Goal: Task Accomplishment & Management: Manage account settings

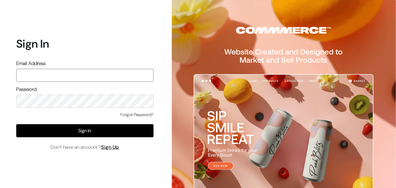
click at [55, 77] on input "text" at bounding box center [84, 75] width 137 height 13
type input "themouldmarket@gmail.com"
click at [16, 124] on button "Sign In" at bounding box center [84, 130] width 137 height 13
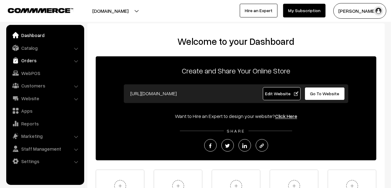
click at [34, 63] on link "Orders" at bounding box center [45, 60] width 74 height 11
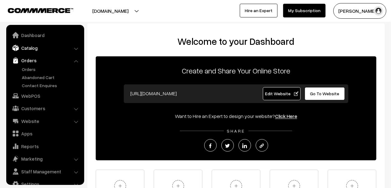
click at [27, 42] on link "Catalog" at bounding box center [45, 47] width 74 height 11
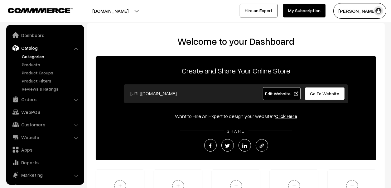
click at [29, 55] on link "Categories" at bounding box center [51, 56] width 62 height 7
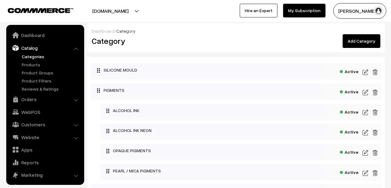
scroll to position [17, 0]
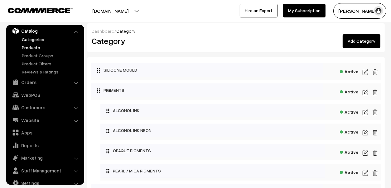
click at [27, 46] on link "Products" at bounding box center [51, 47] width 62 height 7
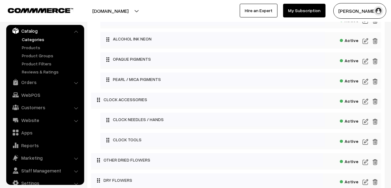
scroll to position [155, 0]
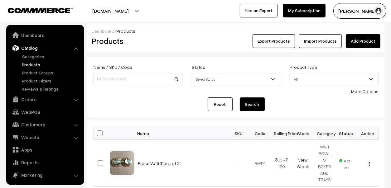
scroll to position [17, 0]
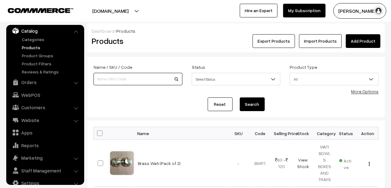
click at [127, 81] on input at bounding box center [138, 79] width 89 height 12
click at [368, 39] on link "Add Product" at bounding box center [363, 41] width 35 height 14
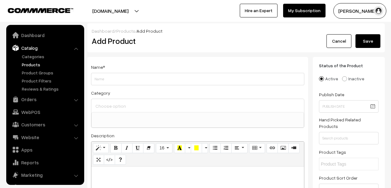
select select
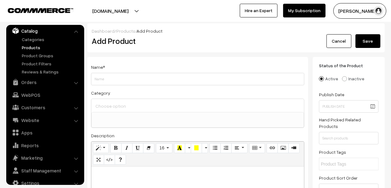
click at [206, 80] on input "Weight" at bounding box center [197, 79] width 213 height 12
type input "[PERSON_NAME]"
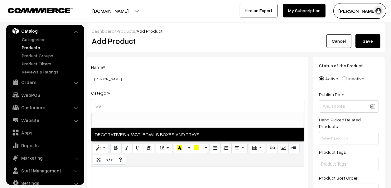
type input "wa"
click at [191, 135] on span "DECORATIVES > WATI BOWLS BOXES AND TRAYS" at bounding box center [197, 134] width 213 height 13
select select "44"
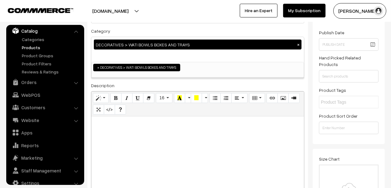
scroll to position [187, 0]
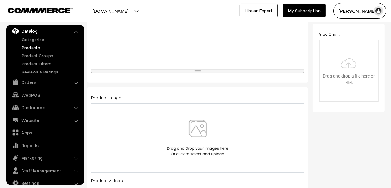
click at [193, 130] on img at bounding box center [198, 138] width 64 height 36
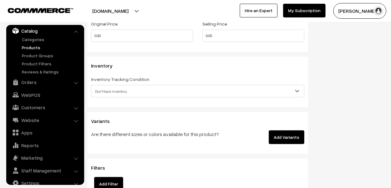
scroll to position [561, 0]
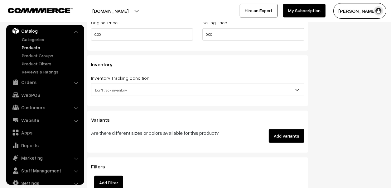
click at [294, 131] on button "Add Variants" at bounding box center [287, 136] width 36 height 14
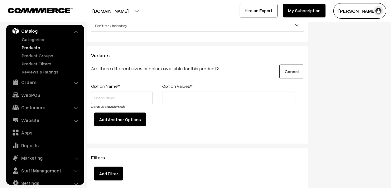
scroll to position [623, 0]
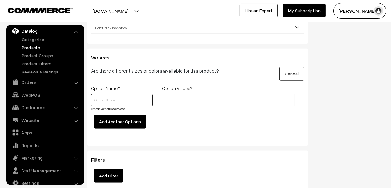
click at [123, 94] on input "text" at bounding box center [122, 100] width 62 height 12
type input "Sizd"
click at [121, 107] on link "Change Variant Display Mode" at bounding box center [108, 109] width 34 height 4
click at [197, 102] on input "text" at bounding box center [191, 100] width 55 height 7
type input "0No"
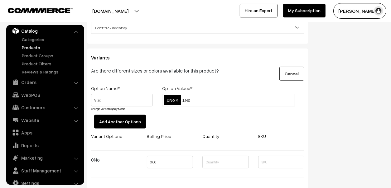
type input "1No"
type input "2No"
type input "3No"
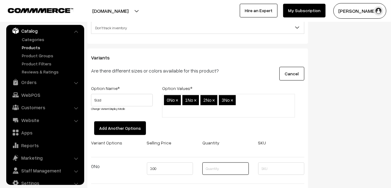
type input "0"
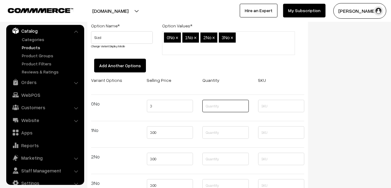
scroll to position [717, 0]
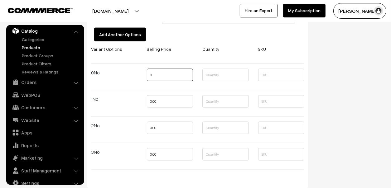
drag, startPoint x: 160, startPoint y: 68, endPoint x: 123, endPoint y: 68, distance: 36.8
click at [123, 68] on div "Variant Options Selling Price Quantity SKU 0No 0 1No 0.00 2No 0.00" at bounding box center [197, 110] width 223 height 130
click at [204, 69] on input "text" at bounding box center [225, 75] width 46 height 12
type input "100"
type input "0"
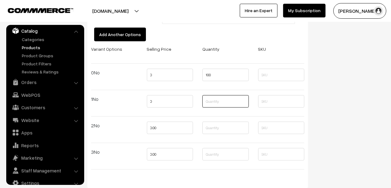
click at [229, 95] on input "text" at bounding box center [225, 101] width 46 height 12
type input "100"
type input "0"
type input "100"
type input "0"
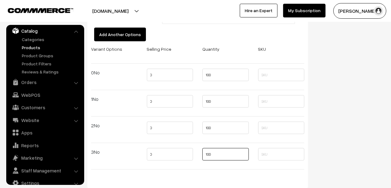
type input "100"
drag, startPoint x: 150, startPoint y: 67, endPoint x: 116, endPoint y: 67, distance: 34.0
click at [116, 67] on div "Variant Options Selling Price Quantity SKU 0No 0 100 1No 0 100 2No 0 100" at bounding box center [197, 110] width 223 height 130
type input "23"
type input "28"
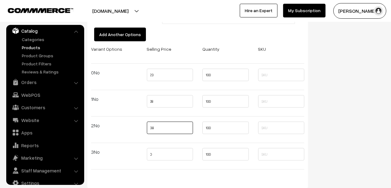
type input "38"
type input "40"
drag, startPoint x: 158, startPoint y: 68, endPoint x: 123, endPoint y: 65, distance: 35.1
click at [122, 67] on div "Variant Options Selling Price Quantity SKU 0No 23 100 1No 28 100 2No 38 100 40" at bounding box center [197, 110] width 223 height 130
type input "40"
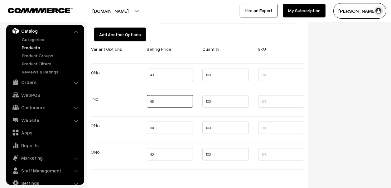
type input "45"
type input "55"
type input "65"
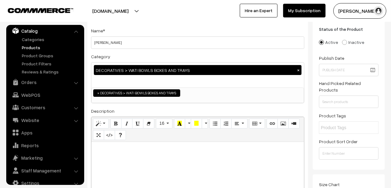
scroll to position [0, 0]
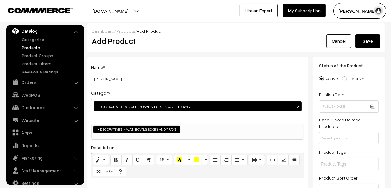
type input "Size"
click at [373, 43] on button "Save" at bounding box center [367, 41] width 25 height 14
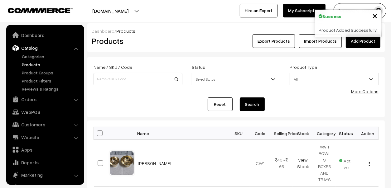
scroll to position [17, 0]
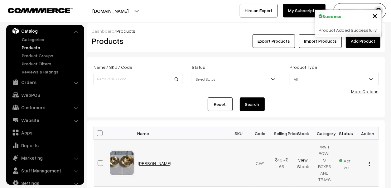
click at [154, 161] on link "Chandan Wati" at bounding box center [154, 163] width 33 height 5
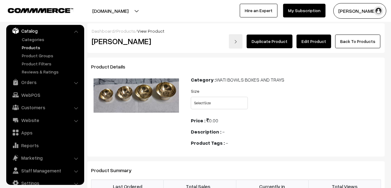
click at [307, 38] on link "Edit Product" at bounding box center [313, 42] width 35 height 14
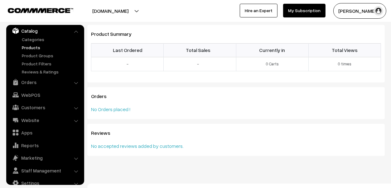
scroll to position [145, 0]
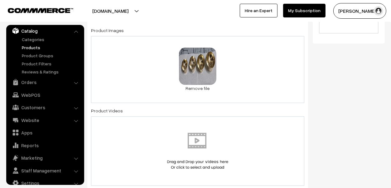
scroll to position [467, 0]
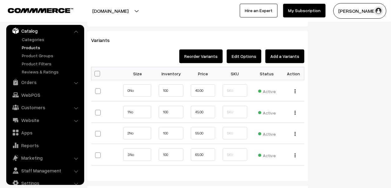
click at [244, 50] on button "Edit Options" at bounding box center [244, 57] width 35 height 14
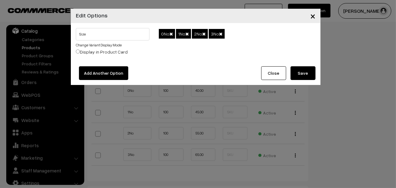
click at [108, 45] on link "Change Variant Display Mode" at bounding box center [99, 45] width 46 height 5
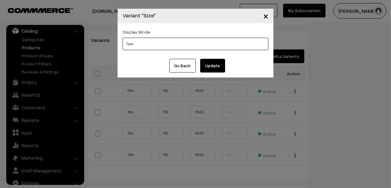
click at [149, 46] on select "Tabs Drop Down Tabs With Images Drop Down With Images Tabs With Color Swatches …" at bounding box center [196, 44] width 146 height 12
select select "img"
click at [123, 38] on select "Tabs Drop Down Tabs With Images Drop Down With Images Tabs With Color Swatches …" at bounding box center [196, 44] width 146 height 12
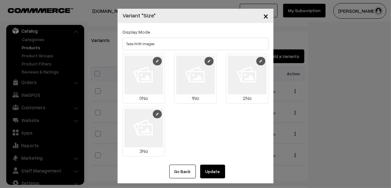
click at [155, 60] on link at bounding box center [157, 61] width 9 height 8
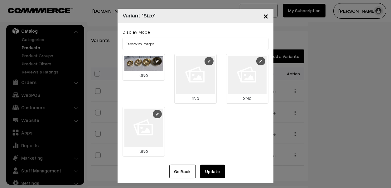
click at [206, 61] on link at bounding box center [209, 61] width 9 height 8
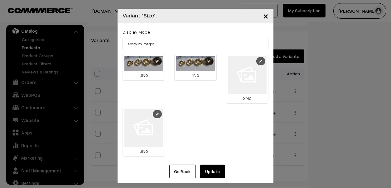
click at [263, 59] on link at bounding box center [260, 61] width 9 height 8
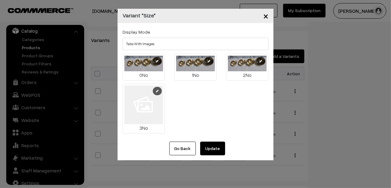
click at [157, 93] on link at bounding box center [157, 91] width 9 height 8
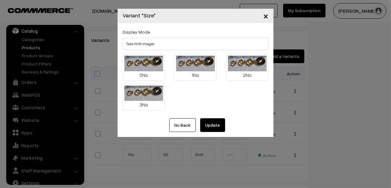
click at [219, 129] on button "Update" at bounding box center [212, 125] width 25 height 14
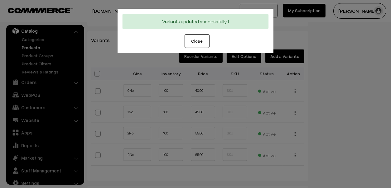
click at [201, 39] on button "Close" at bounding box center [197, 41] width 25 height 14
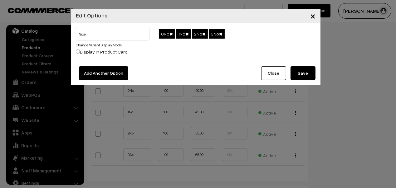
click at [297, 75] on button "Save" at bounding box center [302, 73] width 25 height 14
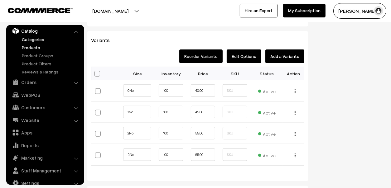
scroll to position [0, 0]
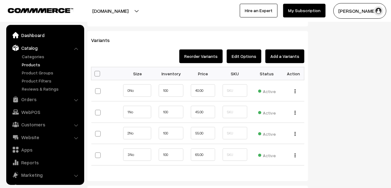
click at [31, 34] on link "Dashboard" at bounding box center [45, 35] width 74 height 11
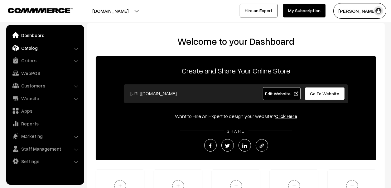
click at [39, 48] on link "Catalog" at bounding box center [45, 47] width 74 height 11
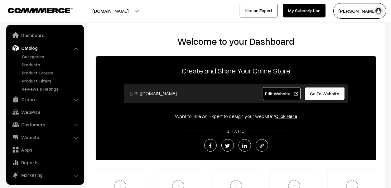
click at [39, 50] on link "Catalog" at bounding box center [45, 47] width 74 height 11
click at [33, 64] on link "Products" at bounding box center [51, 64] width 62 height 7
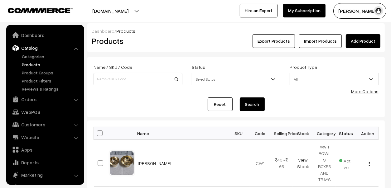
scroll to position [17, 0]
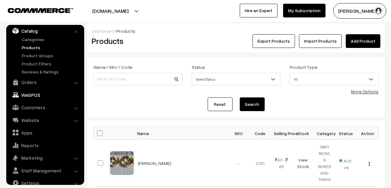
click at [34, 98] on link "WebPOS" at bounding box center [45, 94] width 74 height 11
click at [34, 115] on link "Website" at bounding box center [45, 120] width 74 height 11
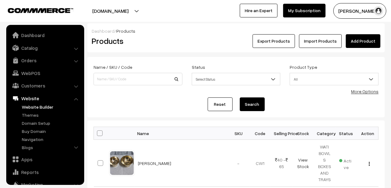
click at [32, 106] on link "Website Builder" at bounding box center [51, 107] width 62 height 7
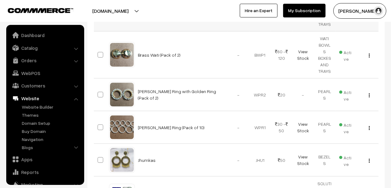
scroll to position [311, 0]
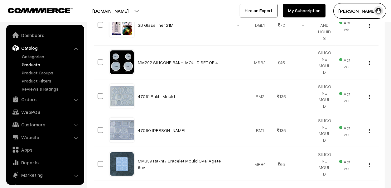
scroll to position [17, 0]
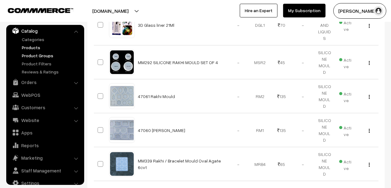
click at [43, 57] on link "Product Groups" at bounding box center [51, 55] width 62 height 7
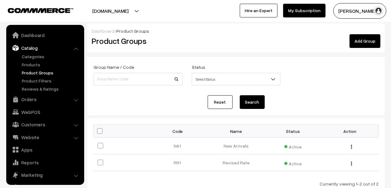
scroll to position [17, 0]
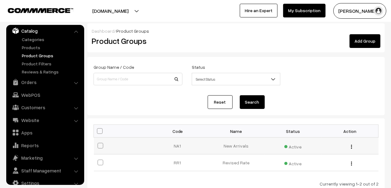
click at [240, 147] on td "New Arrivals" at bounding box center [236, 146] width 57 height 17
click at [353, 147] on div "Edit Delete" at bounding box center [350, 146] width 50 height 7
click at [351, 148] on button "button" at bounding box center [352, 146] width 2 height 5
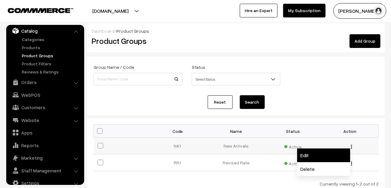
click at [337, 159] on link "Edit" at bounding box center [323, 156] width 53 height 14
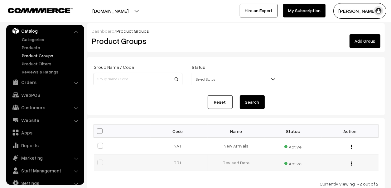
scroll to position [45, 0]
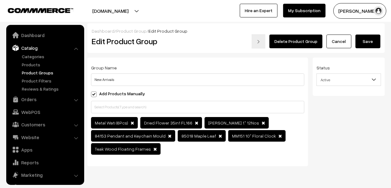
scroll to position [17, 0]
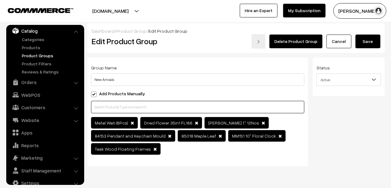
click at [158, 106] on input "text" at bounding box center [197, 107] width 213 height 12
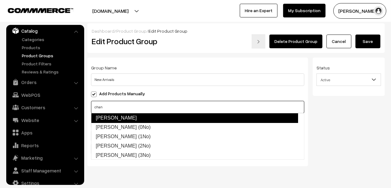
click at [136, 119] on link "[PERSON_NAME]" at bounding box center [194, 118] width 207 height 10
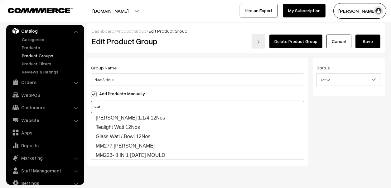
type input "wati"
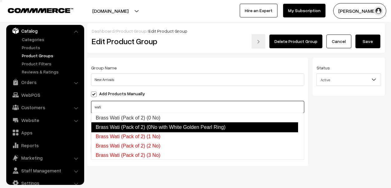
scroll to position [31, 0]
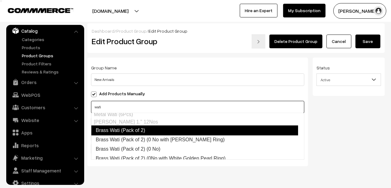
click at [149, 133] on link "Brass Wati (Pack of 2)" at bounding box center [194, 131] width 207 height 10
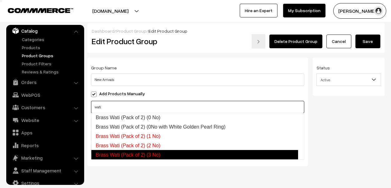
scroll to position [62, 0]
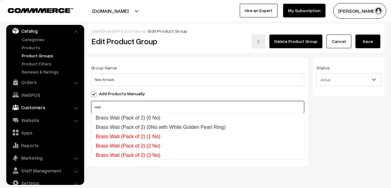
drag, startPoint x: 112, startPoint y: 107, endPoint x: 29, endPoint y: 108, distance: 82.9
click at [29, 108] on body "Thank you for showing interest. Our team will call you shortly. Close [DOMAIN_N…" at bounding box center [195, 103] width 391 height 207
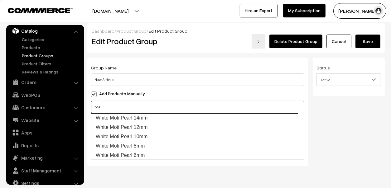
scroll to position [0, 0]
click at [139, 106] on input "pea" at bounding box center [197, 107] width 213 height 12
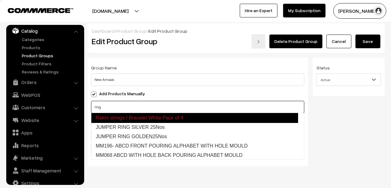
scroll to position [9, 0]
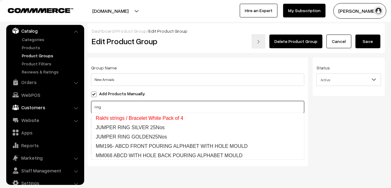
drag, startPoint x: 114, startPoint y: 109, endPoint x: 62, endPoint y: 102, distance: 51.9
click at [62, 102] on body "Thank you for showing interest. Our team will call you shortly. Close mouldmark…" at bounding box center [195, 103] width 391 height 207
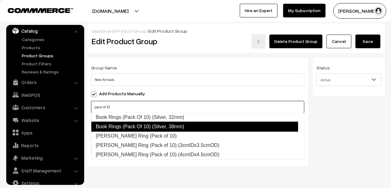
scroll to position [215, 0]
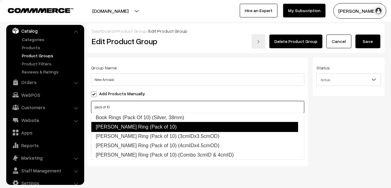
click at [150, 127] on link "White Pearl Ring (Pack of 10)" at bounding box center [194, 127] width 207 height 10
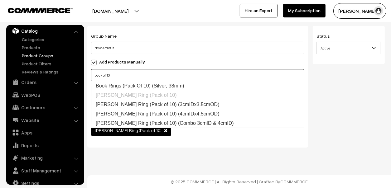
scroll to position [36, 0]
click at [119, 69] on input "pack of 10" at bounding box center [197, 75] width 213 height 12
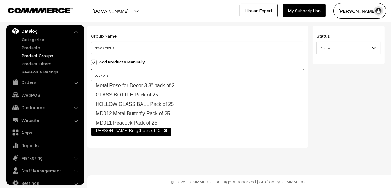
scroll to position [10, 0]
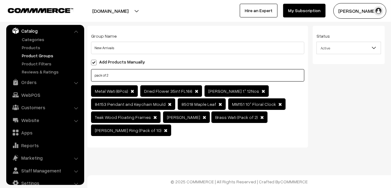
click at [125, 73] on input "pack of 2" at bounding box center [197, 75] width 213 height 12
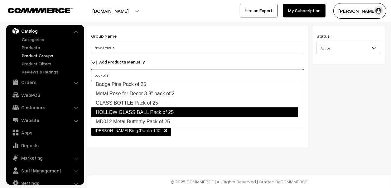
scroll to position [0, 0]
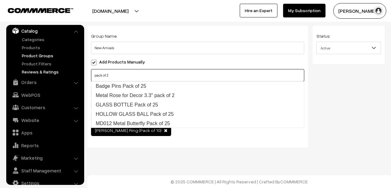
drag, startPoint x: 128, startPoint y: 70, endPoint x: 62, endPoint y: 70, distance: 66.1
click at [62, 70] on body "Thank you for showing interest. Our team will call you shortly. Close mouldmark…" at bounding box center [195, 78] width 391 height 220
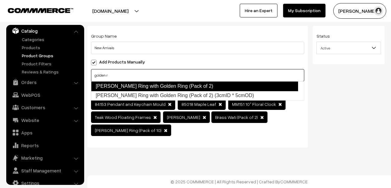
click at [171, 82] on link "White Pearl Ring with Golden Ring (Pack of 2)" at bounding box center [194, 86] width 207 height 10
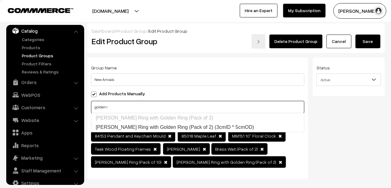
type input "golden r"
click at [278, 135] on span at bounding box center [279, 136] width 3 height 4
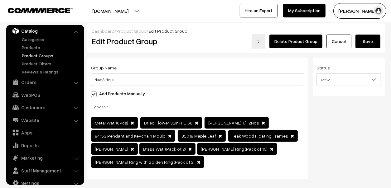
click at [195, 123] on span at bounding box center [196, 123] width 3 height 4
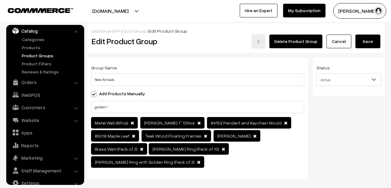
click at [284, 123] on span at bounding box center [285, 123] width 3 height 4
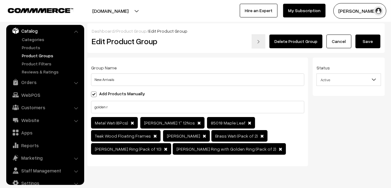
click at [153, 135] on span at bounding box center [154, 136] width 3 height 4
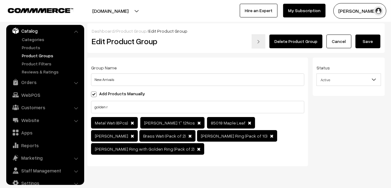
click at [131, 123] on span at bounding box center [132, 123] width 3 height 4
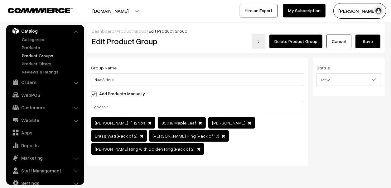
click at [148, 123] on span at bounding box center [149, 123] width 3 height 4
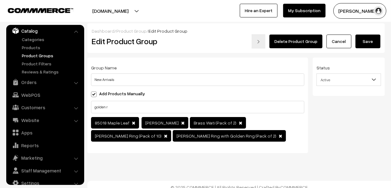
click at [128, 124] on span "85018 Maple Leaf" at bounding box center [115, 123] width 48 height 12
click at [132, 123] on span at bounding box center [133, 123] width 3 height 4
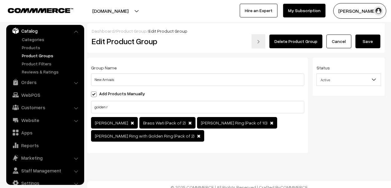
click at [369, 40] on button "Save" at bounding box center [367, 42] width 25 height 14
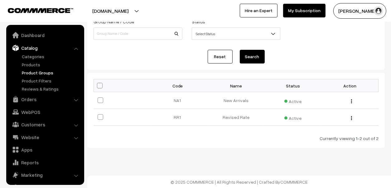
scroll to position [17, 0]
